Goal: Information Seeking & Learning: Learn about a topic

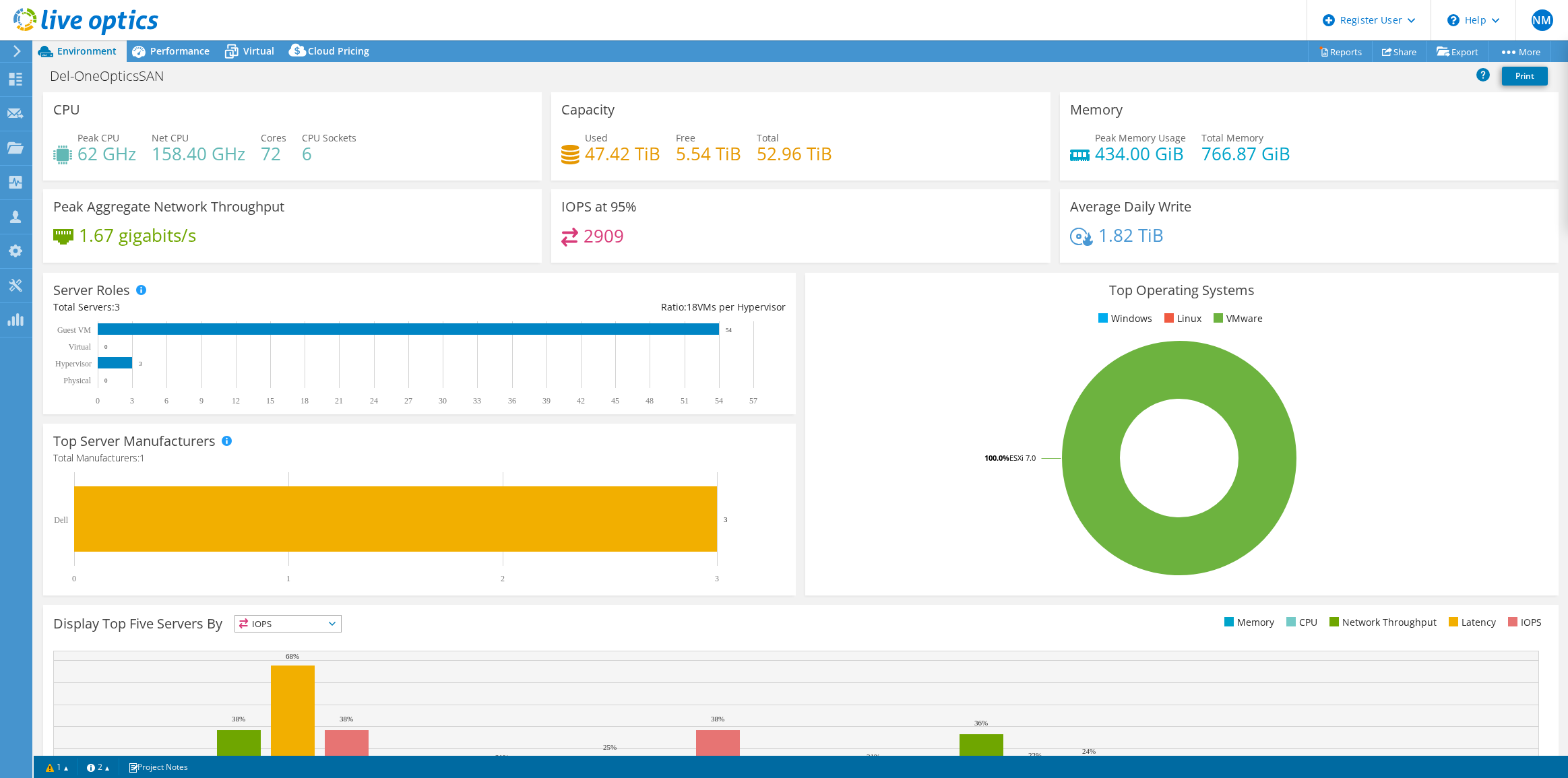
select select "USD"
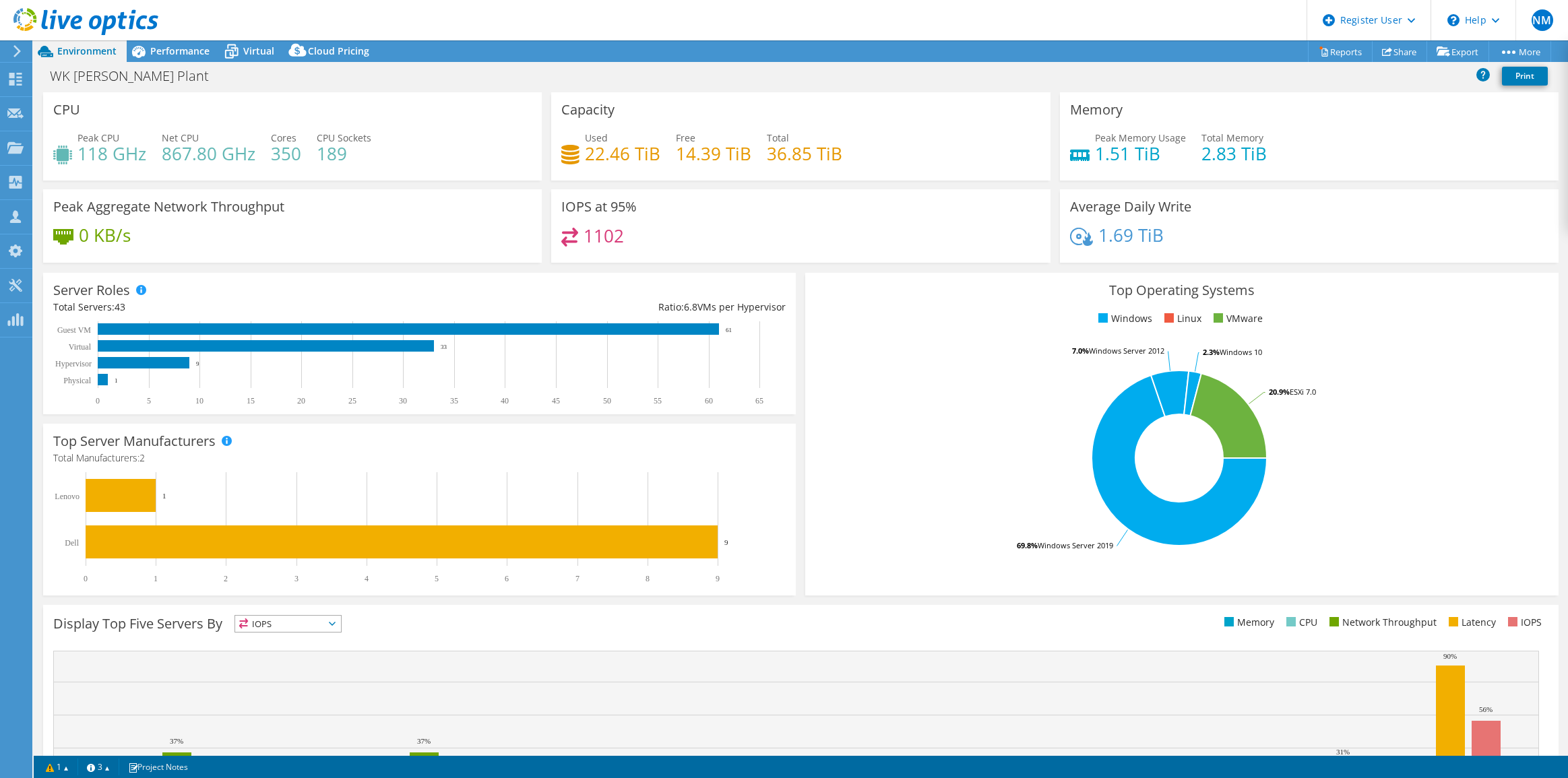
select select "USD"
click at [253, 38] on header "NM Dell User [PERSON_NAME] [EMAIL_ADDRESS][DOMAIN_NAME] Dell My Profile Log Out…" at bounding box center [784, 20] width 1568 height 40
click at [250, 42] on div "Virtual" at bounding box center [252, 51] width 65 height 21
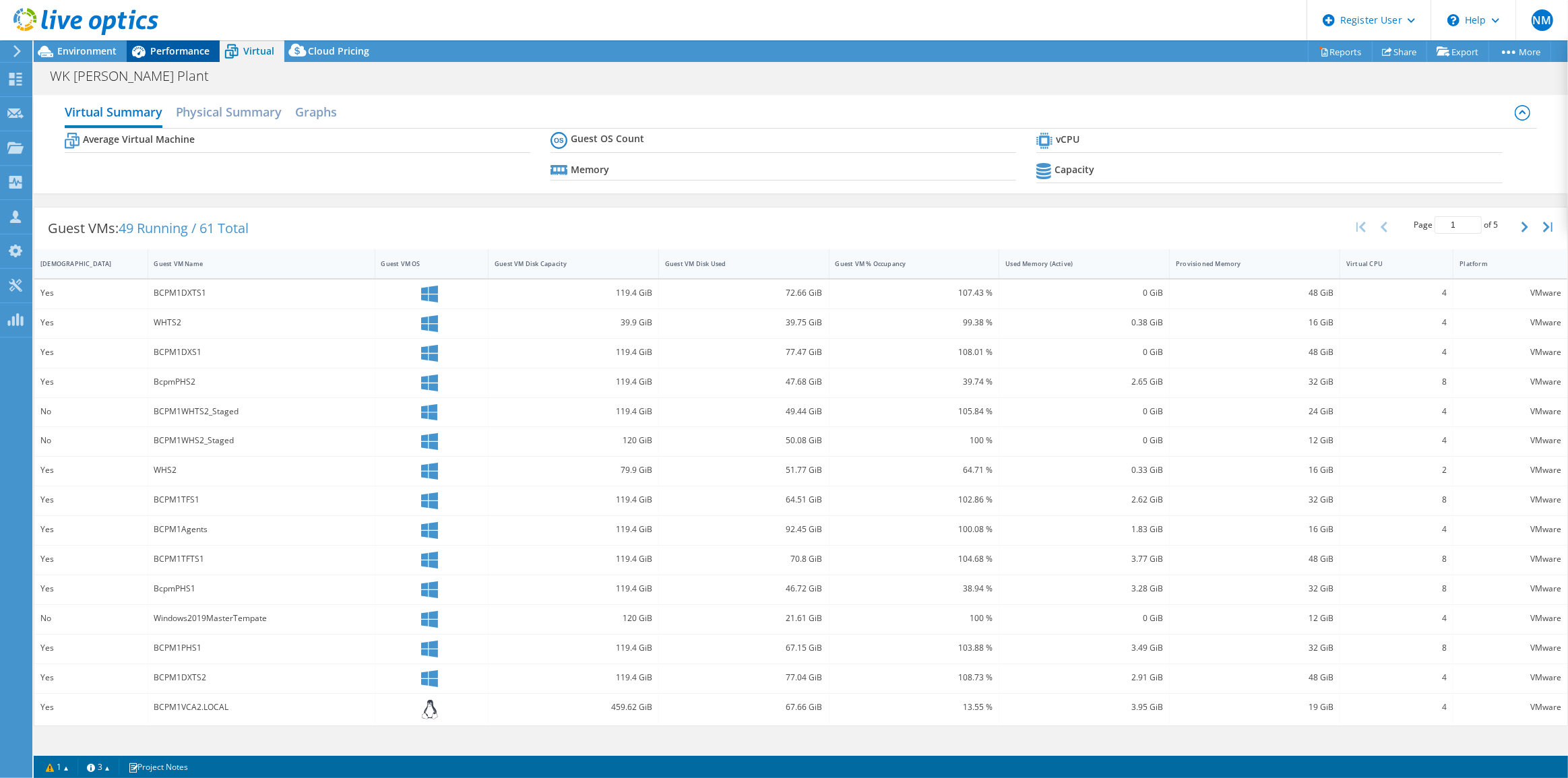
click at [201, 45] on span "Performance" at bounding box center [180, 51] width 59 height 12
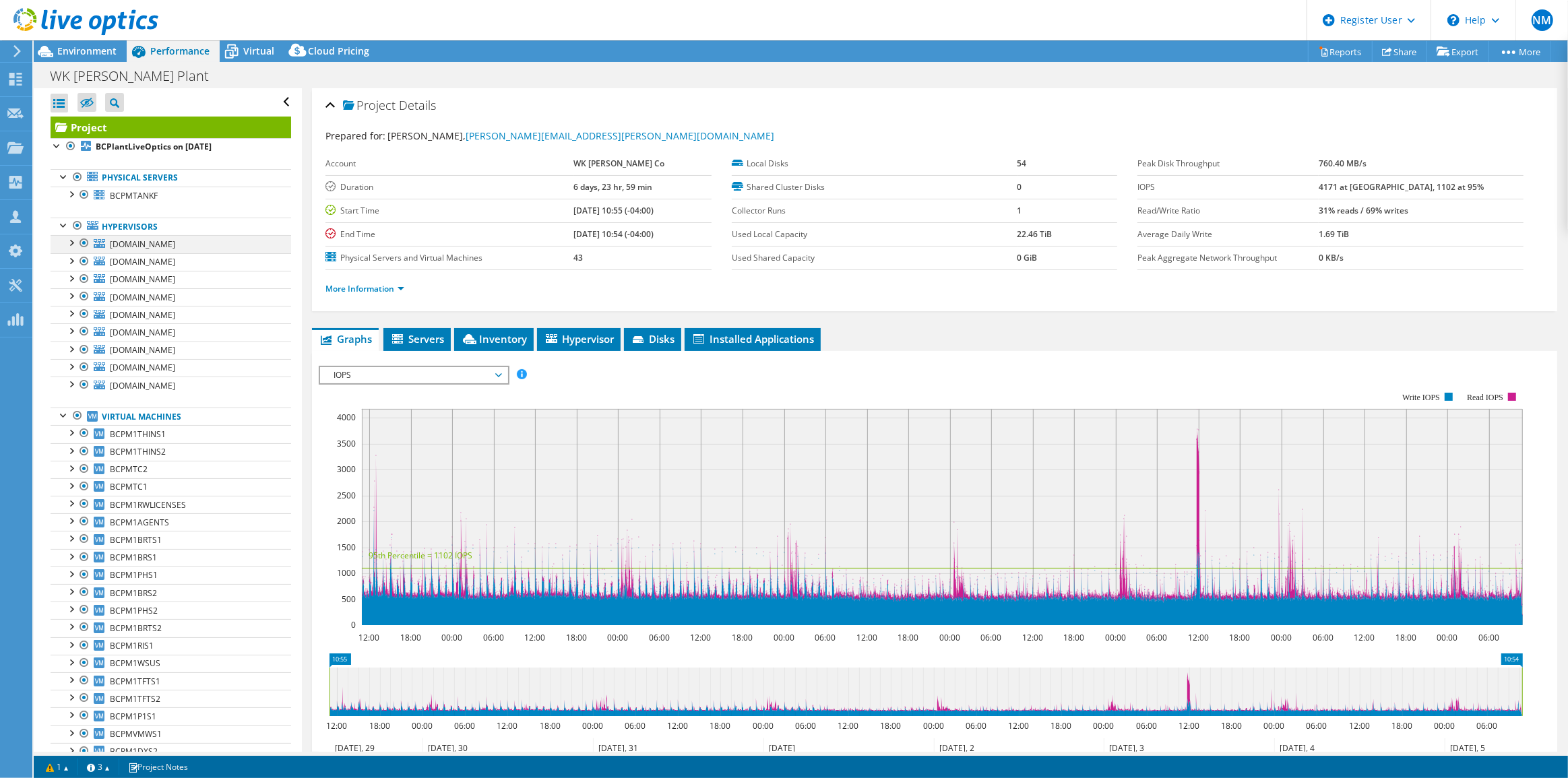
click at [70, 243] on div at bounding box center [70, 241] width 13 height 13
click at [73, 261] on div at bounding box center [70, 260] width 13 height 13
click at [68, 52] on span "Environment" at bounding box center [87, 51] width 59 height 12
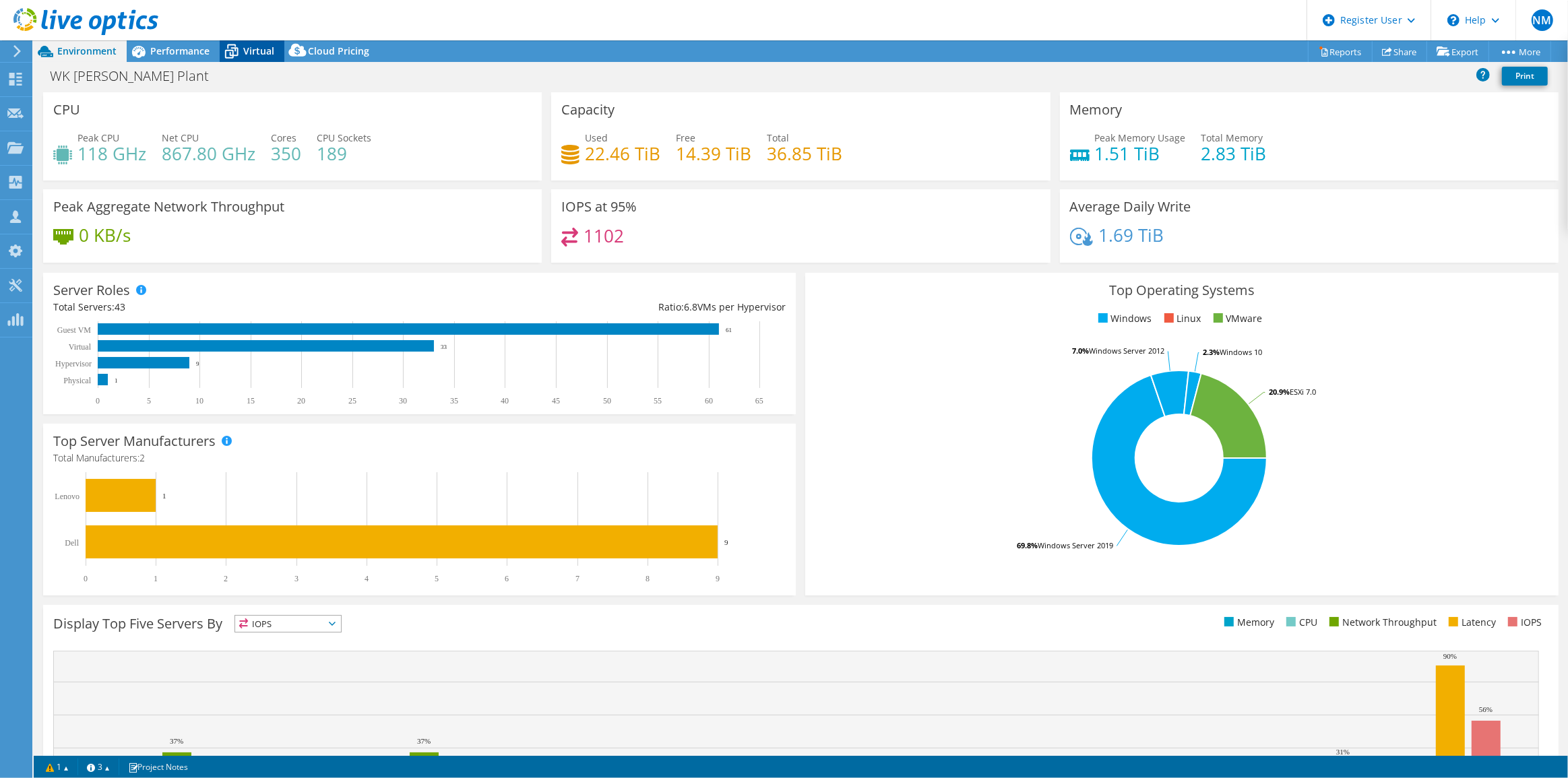
click at [254, 51] on span "Virtual" at bounding box center [258, 51] width 31 height 12
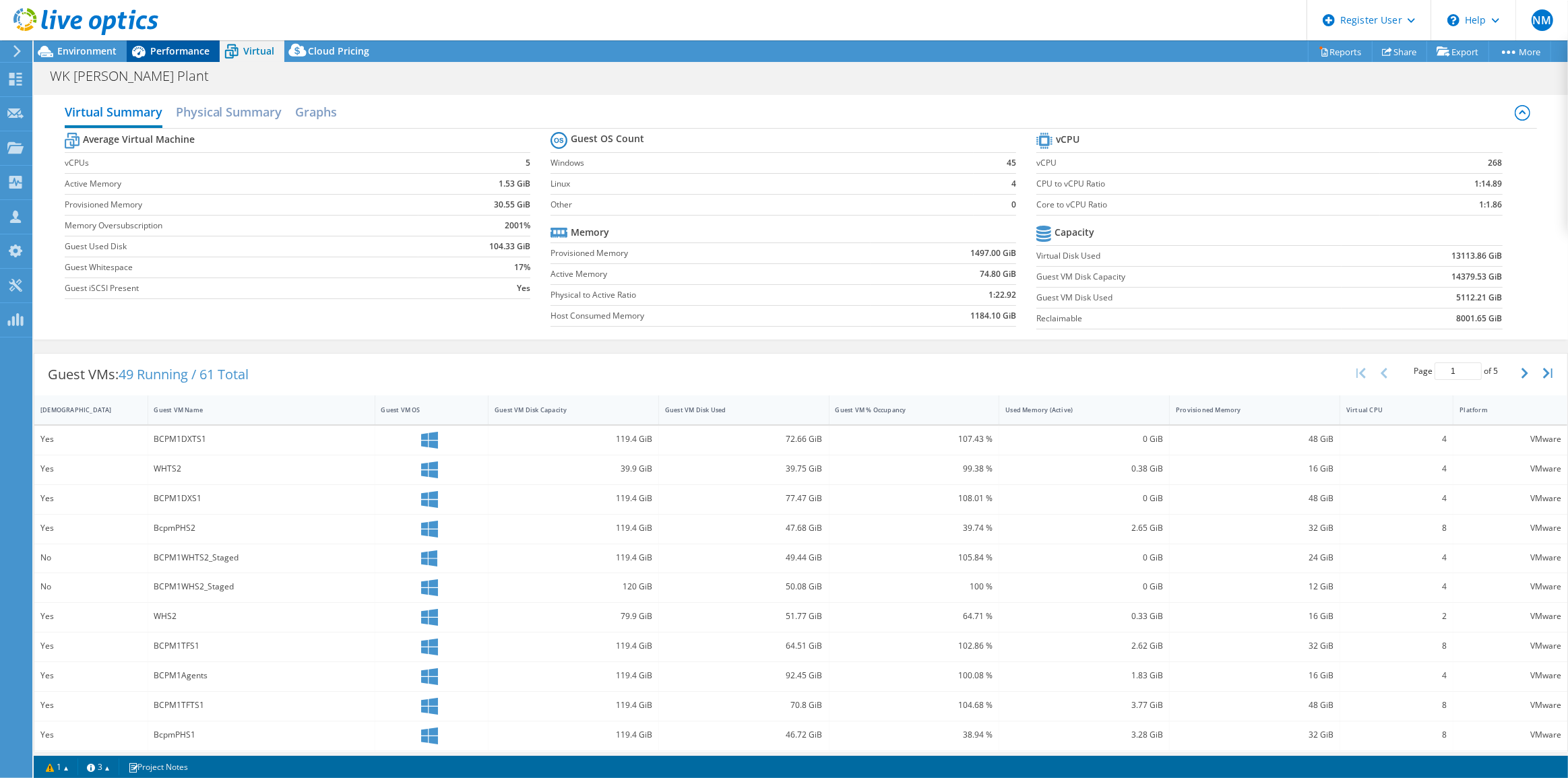
click at [213, 54] on div "Performance" at bounding box center [173, 51] width 93 height 21
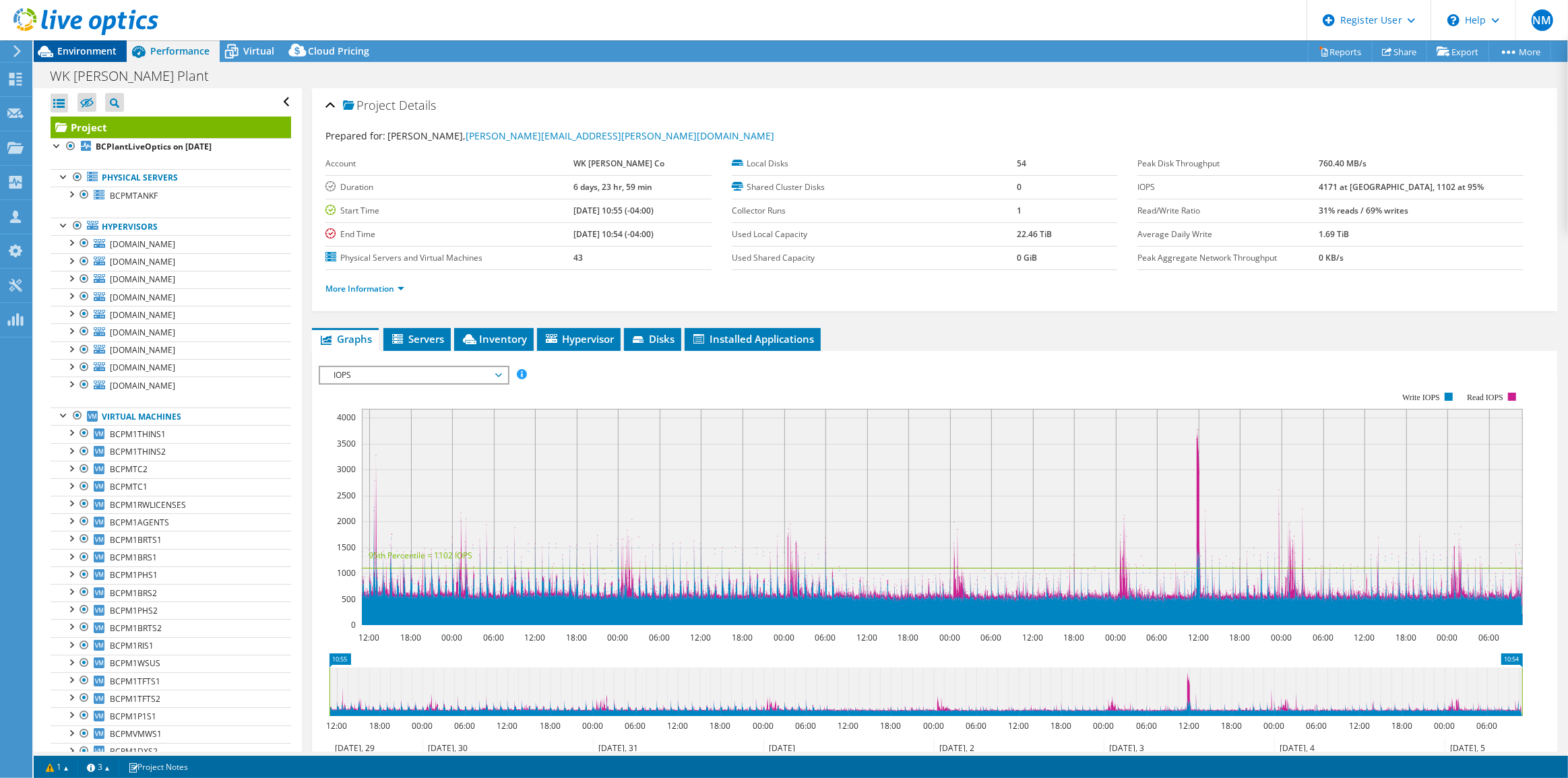
click at [76, 56] on span "Environment" at bounding box center [87, 51] width 59 height 12
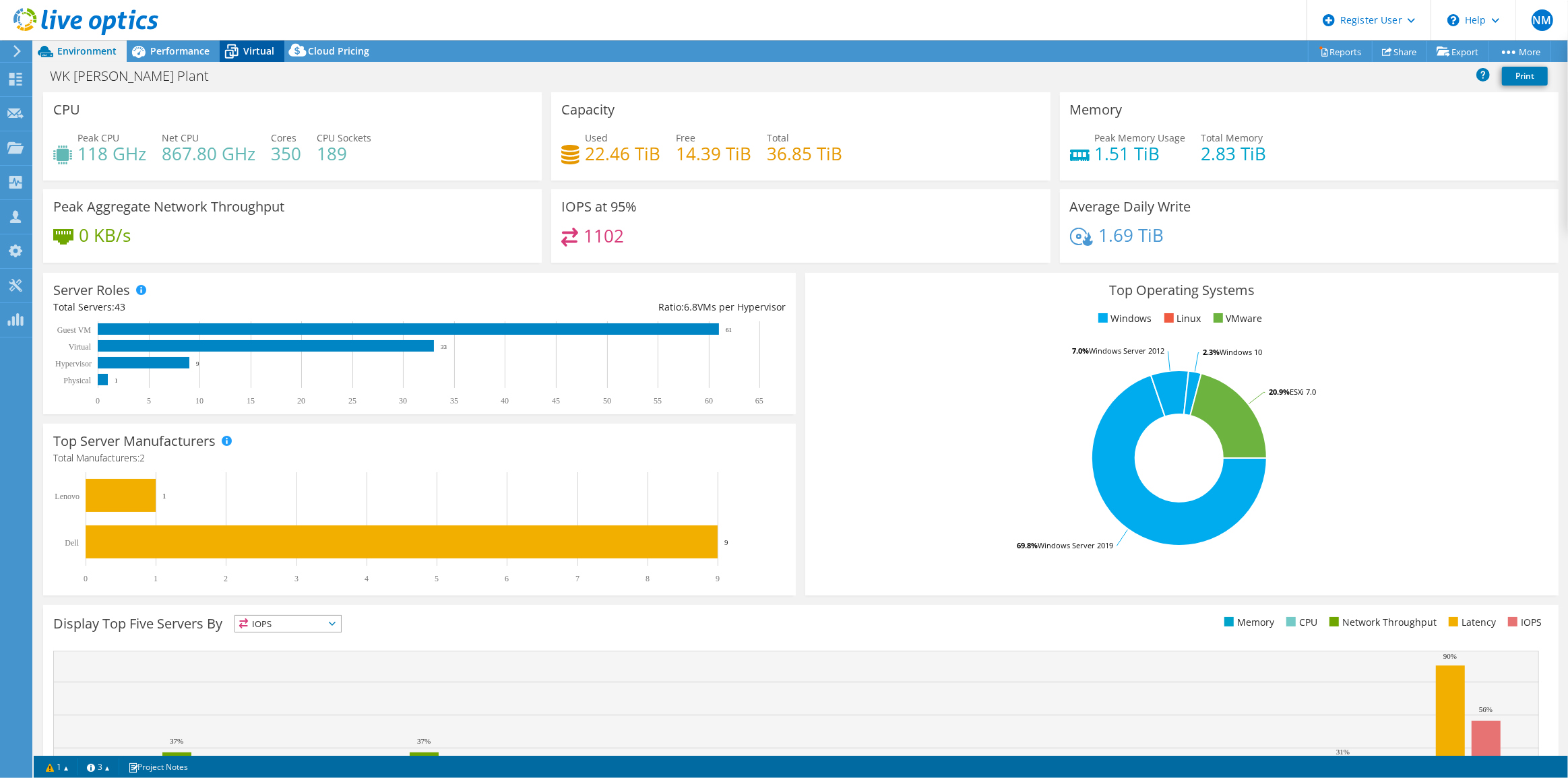
click at [236, 48] on icon at bounding box center [232, 52] width 13 height 11
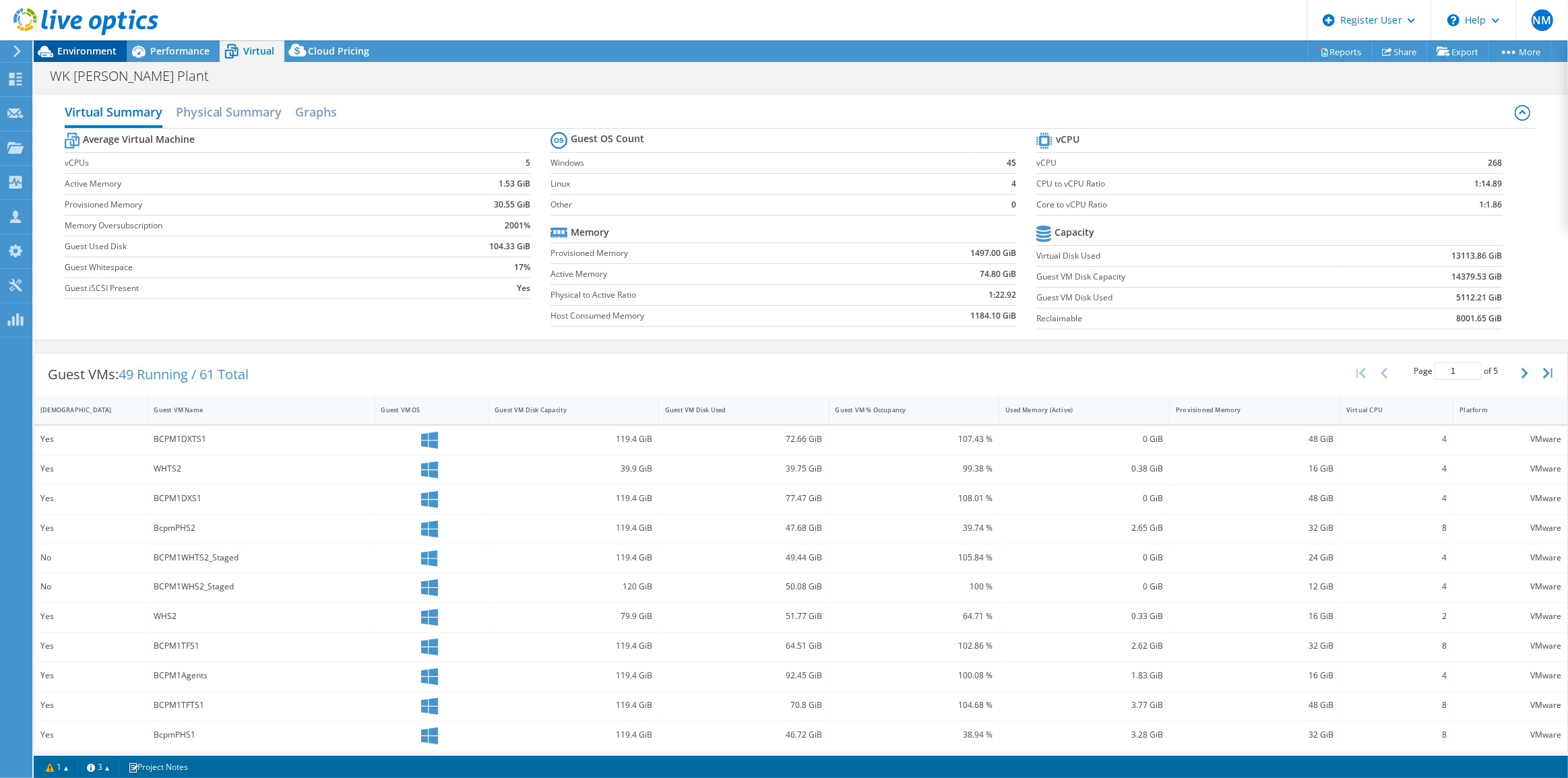
click at [95, 54] on span "Environment" at bounding box center [87, 51] width 59 height 12
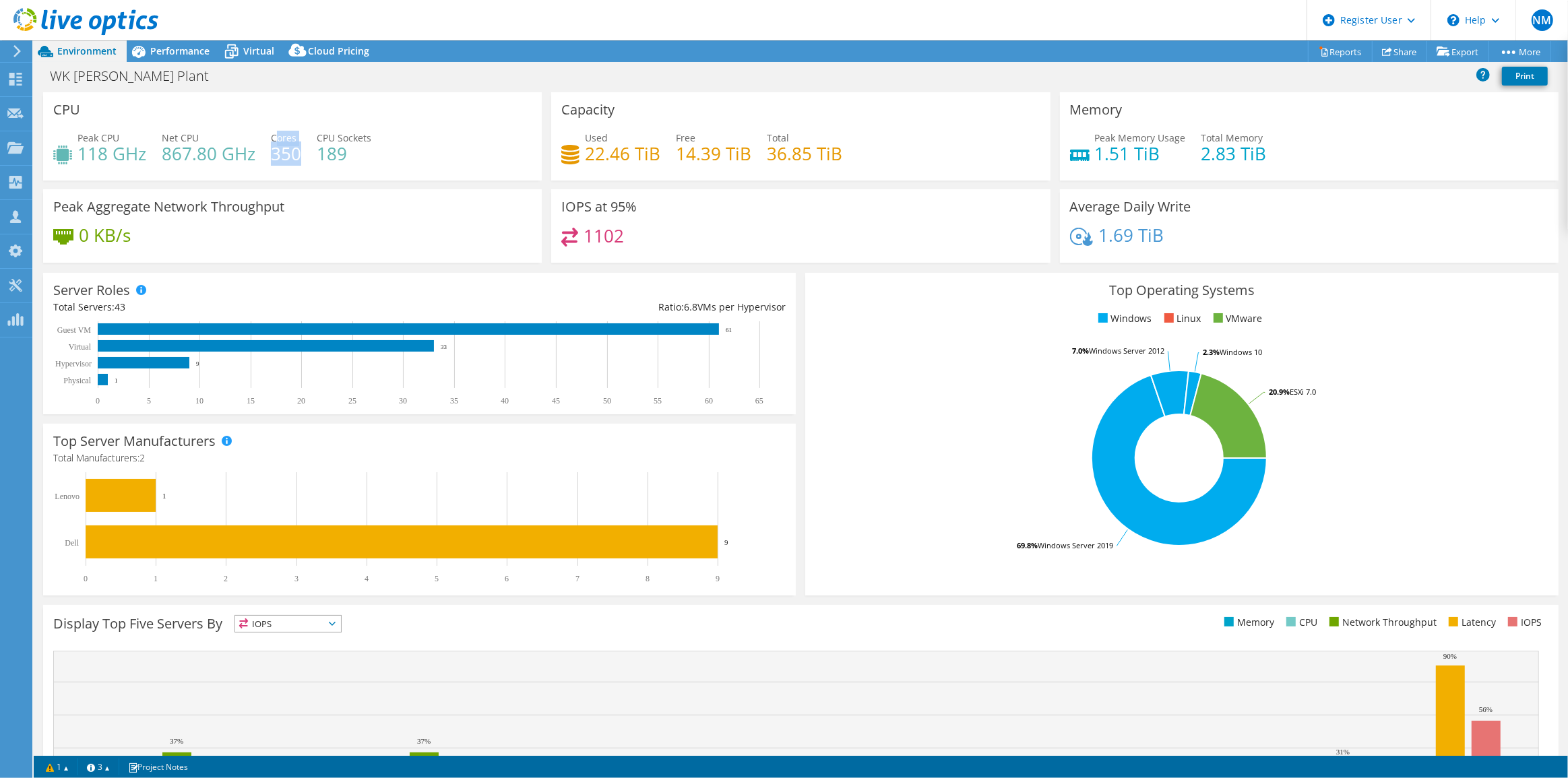
drag, startPoint x: 293, startPoint y: 148, endPoint x: 298, endPoint y: 153, distance: 7.1
click at [298, 153] on div "Cores 350" at bounding box center [286, 145] width 30 height 30
click at [261, 128] on div "CPU Peak CPU 118 GHz Net CPU 867.80 GHz Cores 350 CPU Sockets 189" at bounding box center [292, 137] width 498 height 88
